Goal: Task Accomplishment & Management: Complete application form

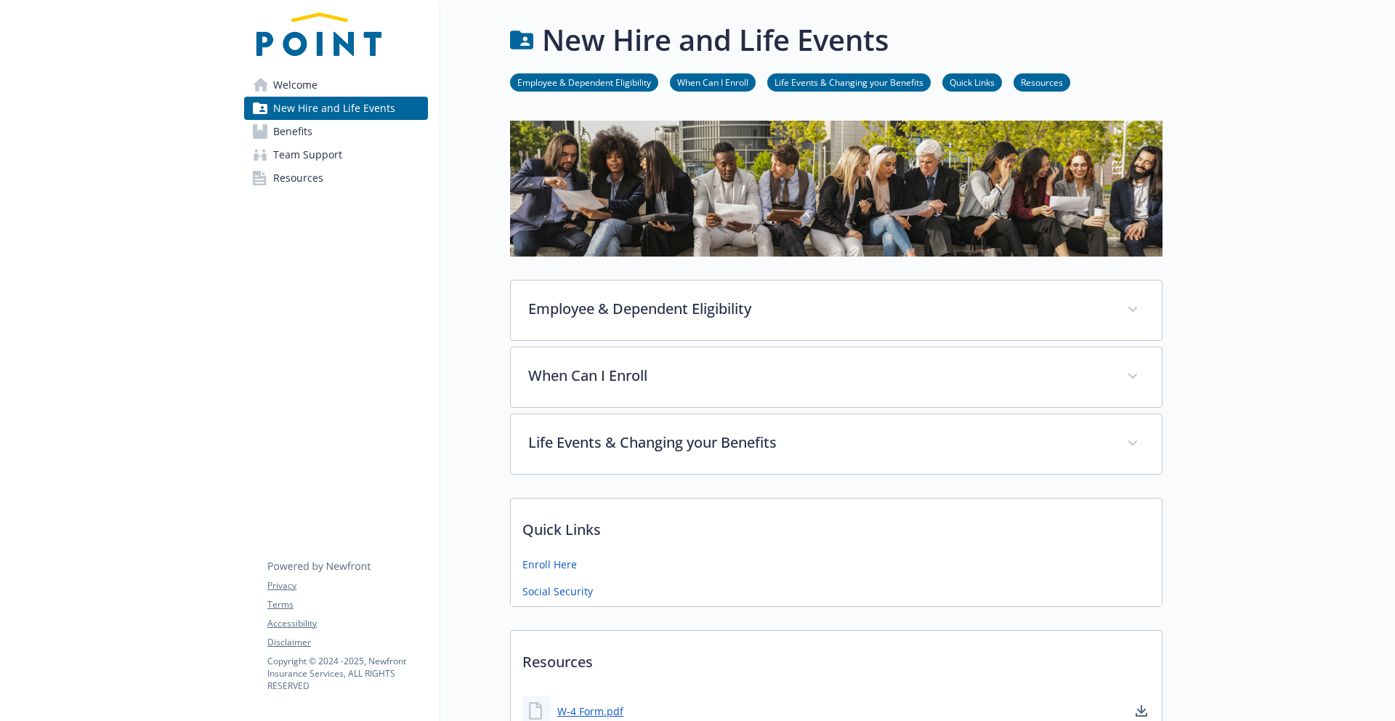
scroll to position [224, 0]
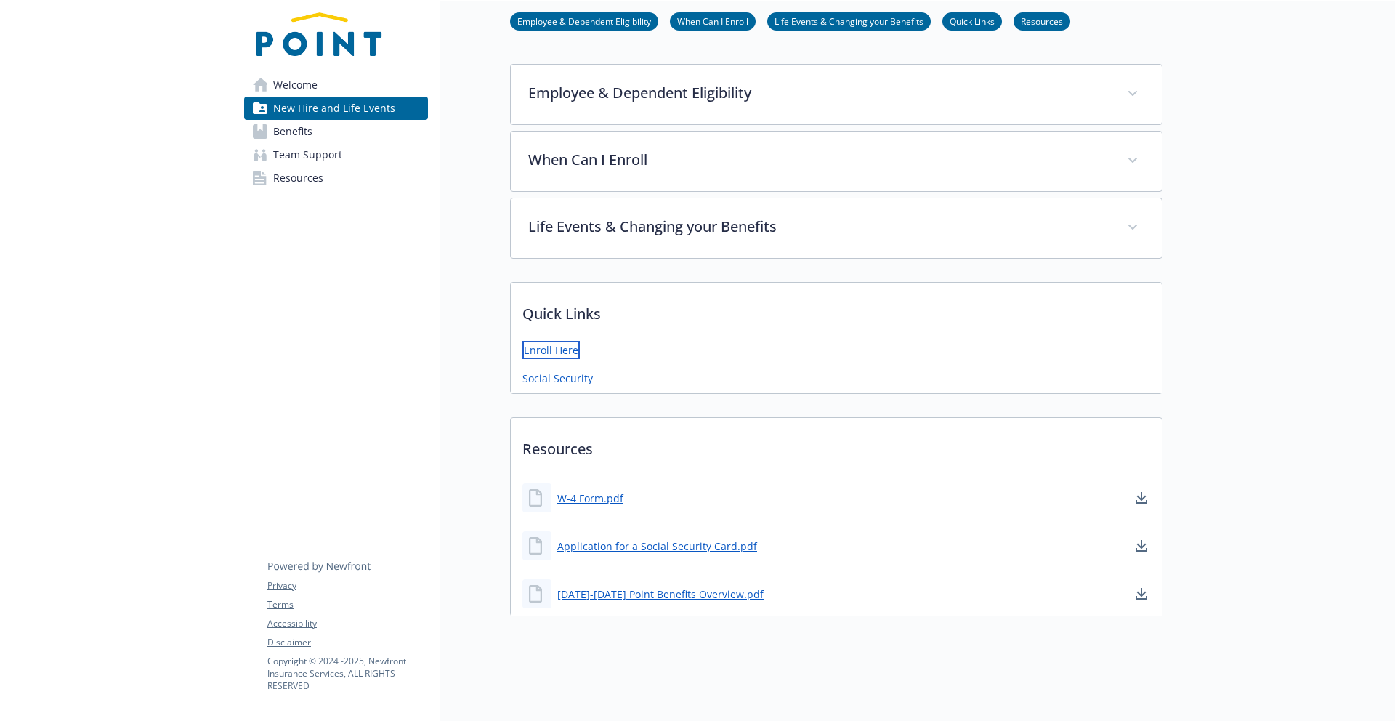
click at [542, 341] on link "Enroll Here" at bounding box center [550, 350] width 57 height 18
